Goal: Navigation & Orientation: Find specific page/section

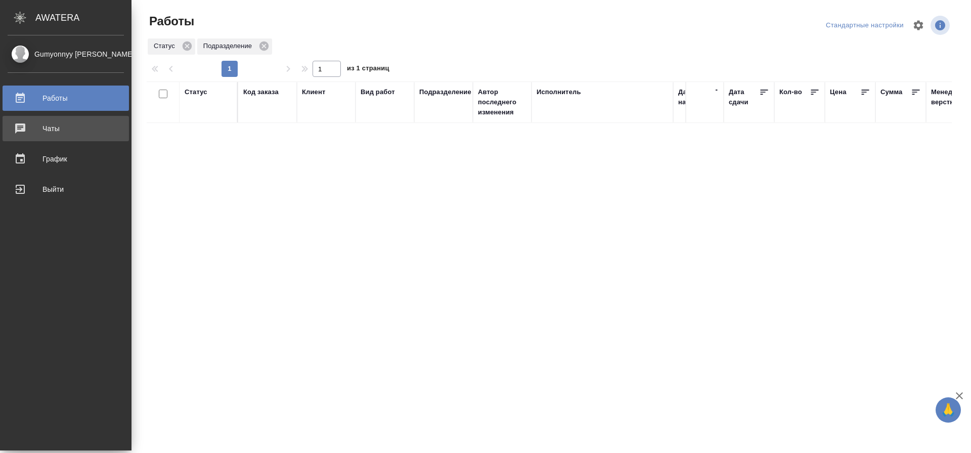
click at [54, 129] on div "Чаты" at bounding box center [66, 128] width 116 height 15
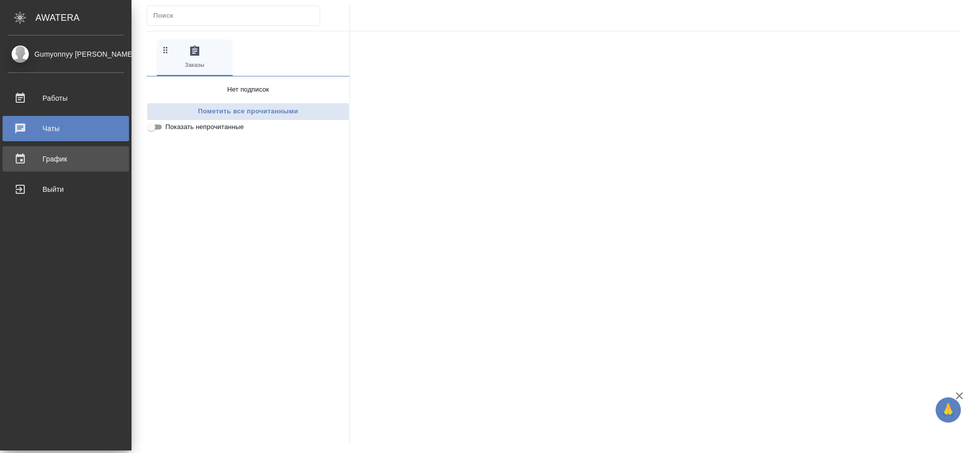
click at [48, 158] on div "График" at bounding box center [66, 158] width 116 height 15
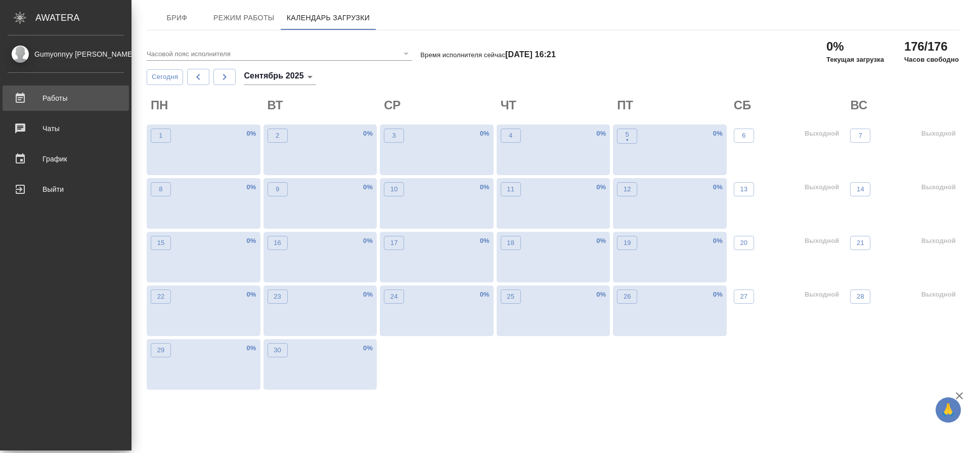
click at [49, 102] on div "Работы" at bounding box center [66, 98] width 116 height 15
